Goal: Transaction & Acquisition: Purchase product/service

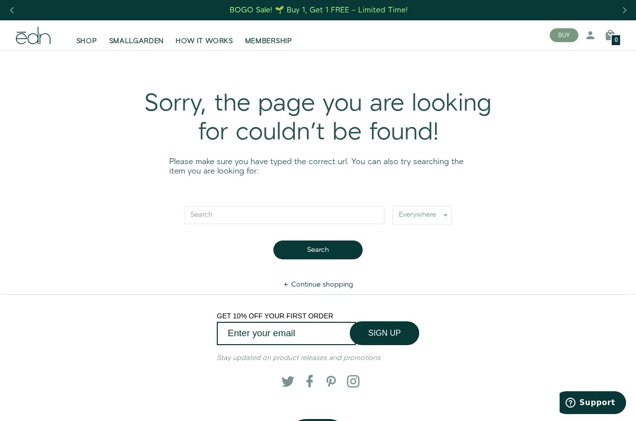
click at [30, 41] on icon at bounding box center [33, 35] width 35 height 17
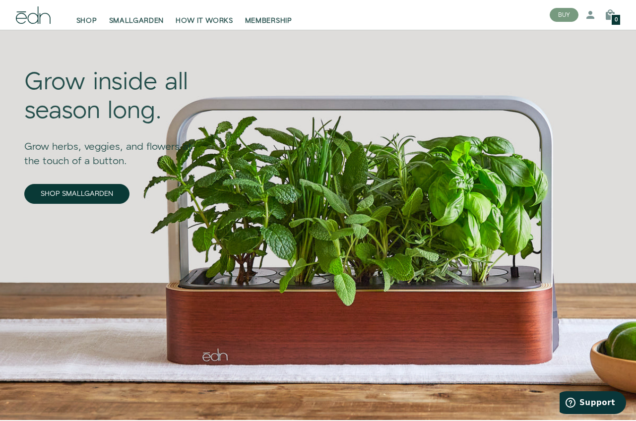
scroll to position [50, 0]
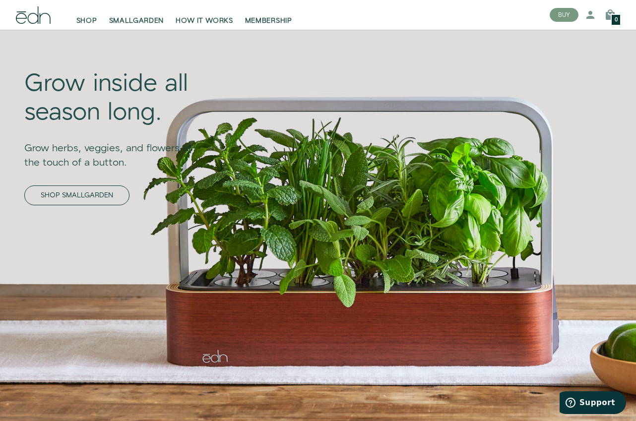
click at [87, 194] on link "SHOP SMALLGARDEN" at bounding box center [76, 196] width 105 height 20
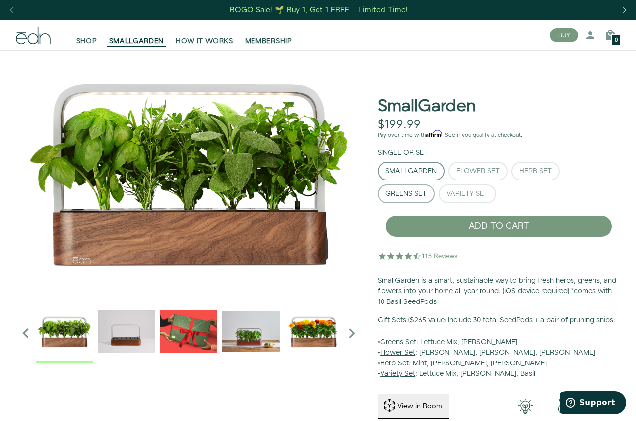
click at [396, 196] on div "Greens Set" at bounding box center [406, 194] width 41 height 7
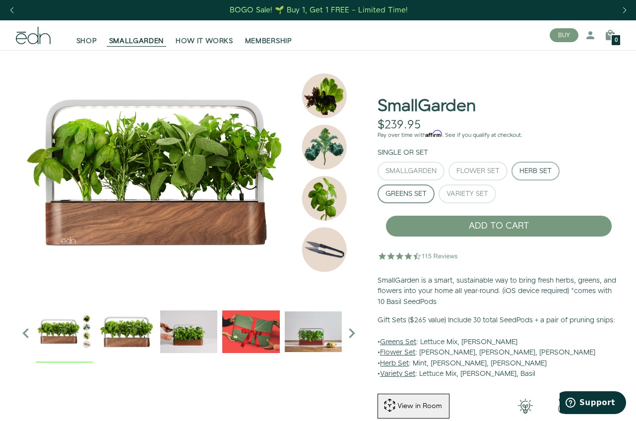
click at [543, 169] on div "Herb Set" at bounding box center [535, 171] width 32 height 7
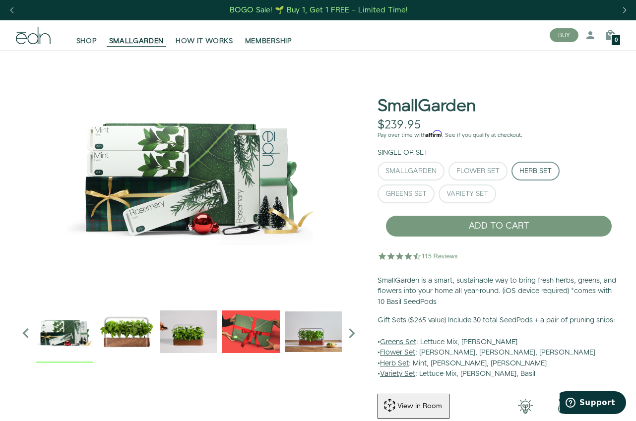
click at [25, 40] on icon at bounding box center [33, 35] width 35 height 17
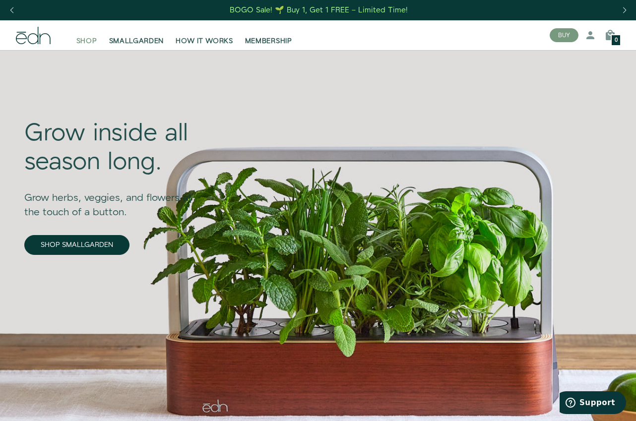
click at [89, 38] on span "SHOP" at bounding box center [86, 41] width 21 height 10
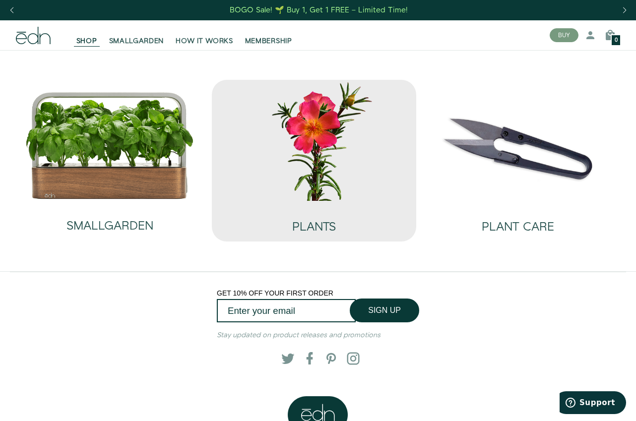
click at [298, 179] on img at bounding box center [314, 140] width 188 height 121
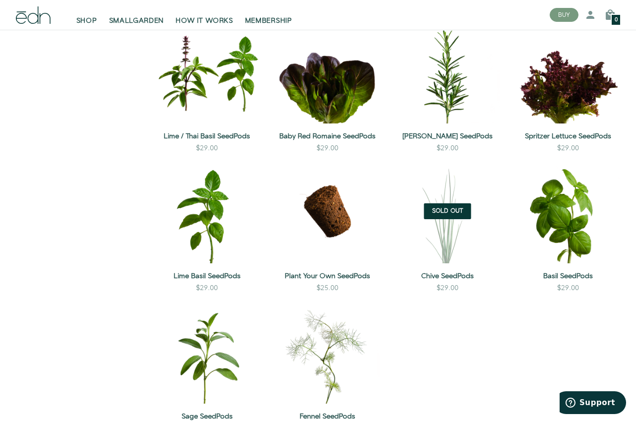
scroll to position [645, 0]
